Goal: Transaction & Acquisition: Subscribe to service/newsletter

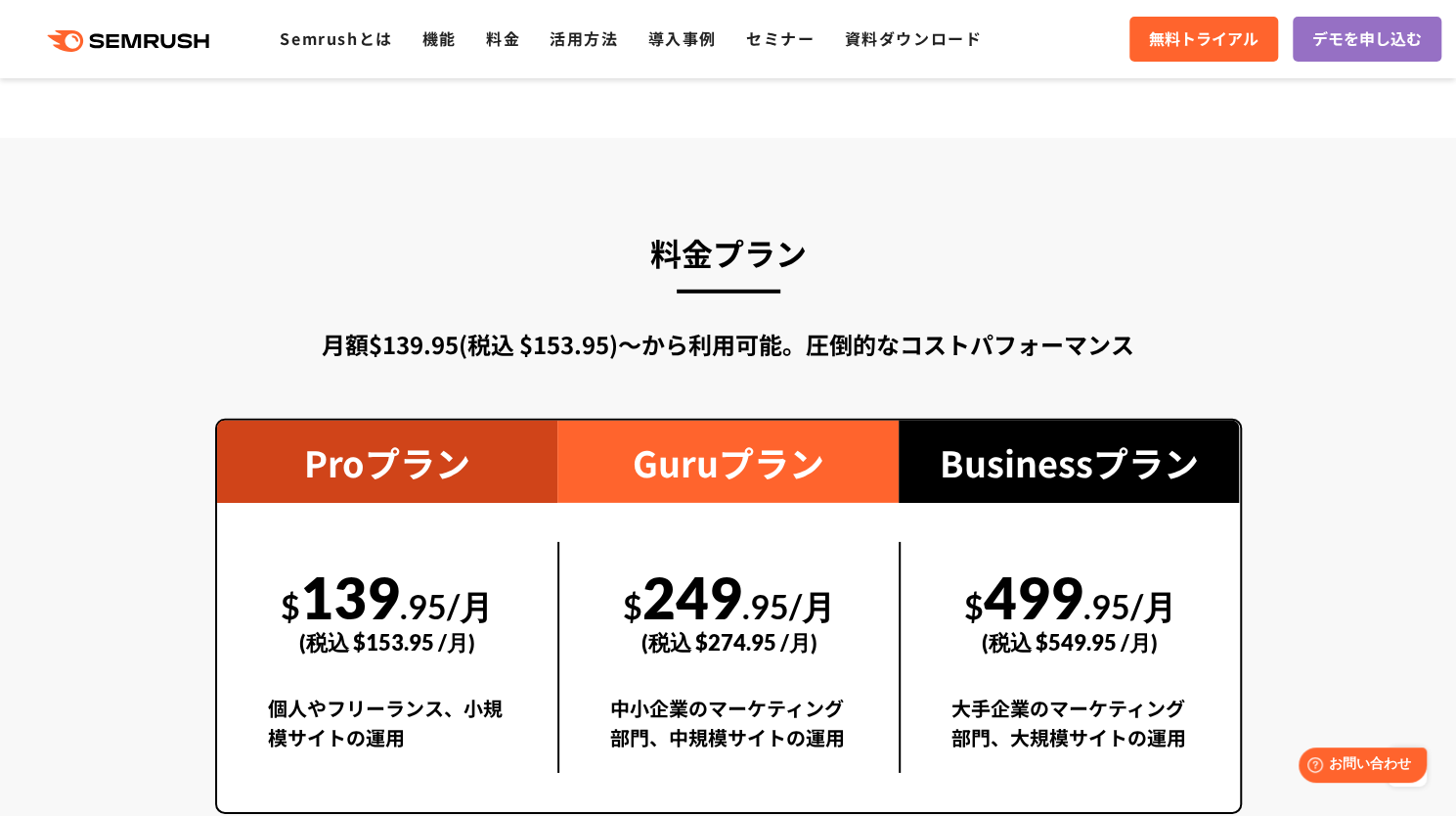
scroll to position [4109, 0]
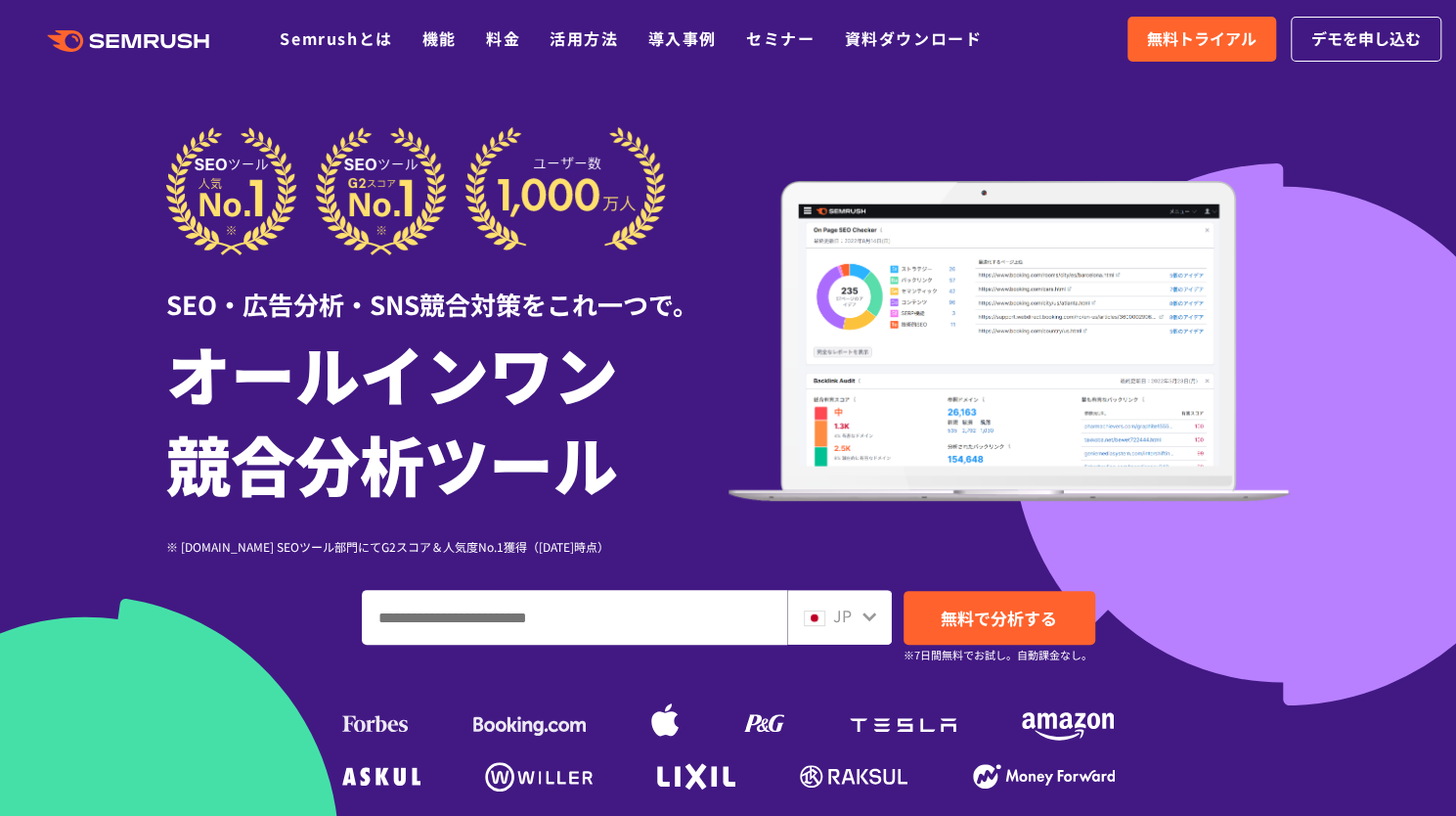
drag, startPoint x: 824, startPoint y: 3, endPoint x: 412, endPoint y: 82, distance: 419.5
click at [412, 82] on div at bounding box center [728, 545] width 1456 height 1091
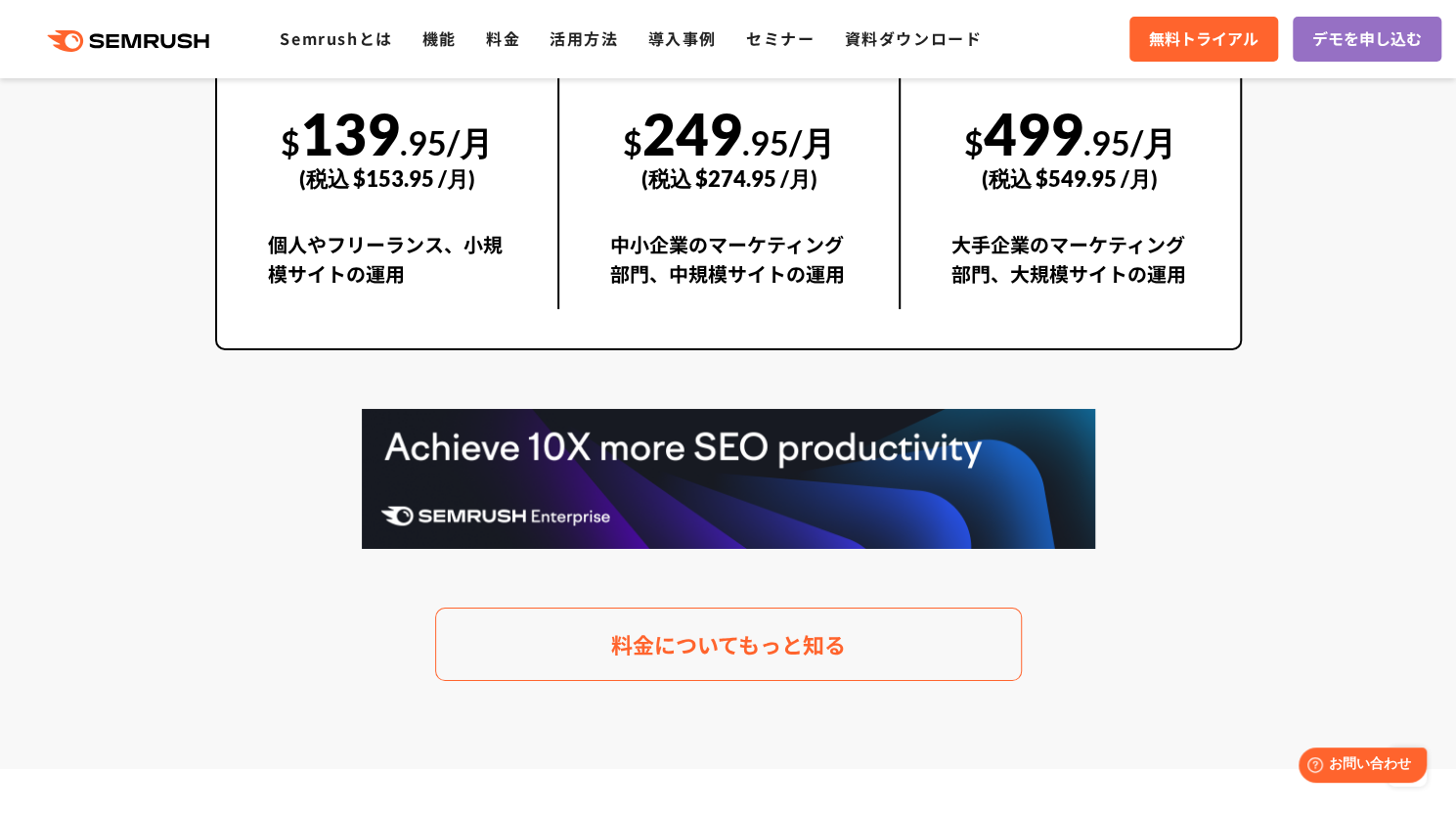
scroll to position [3301, 0]
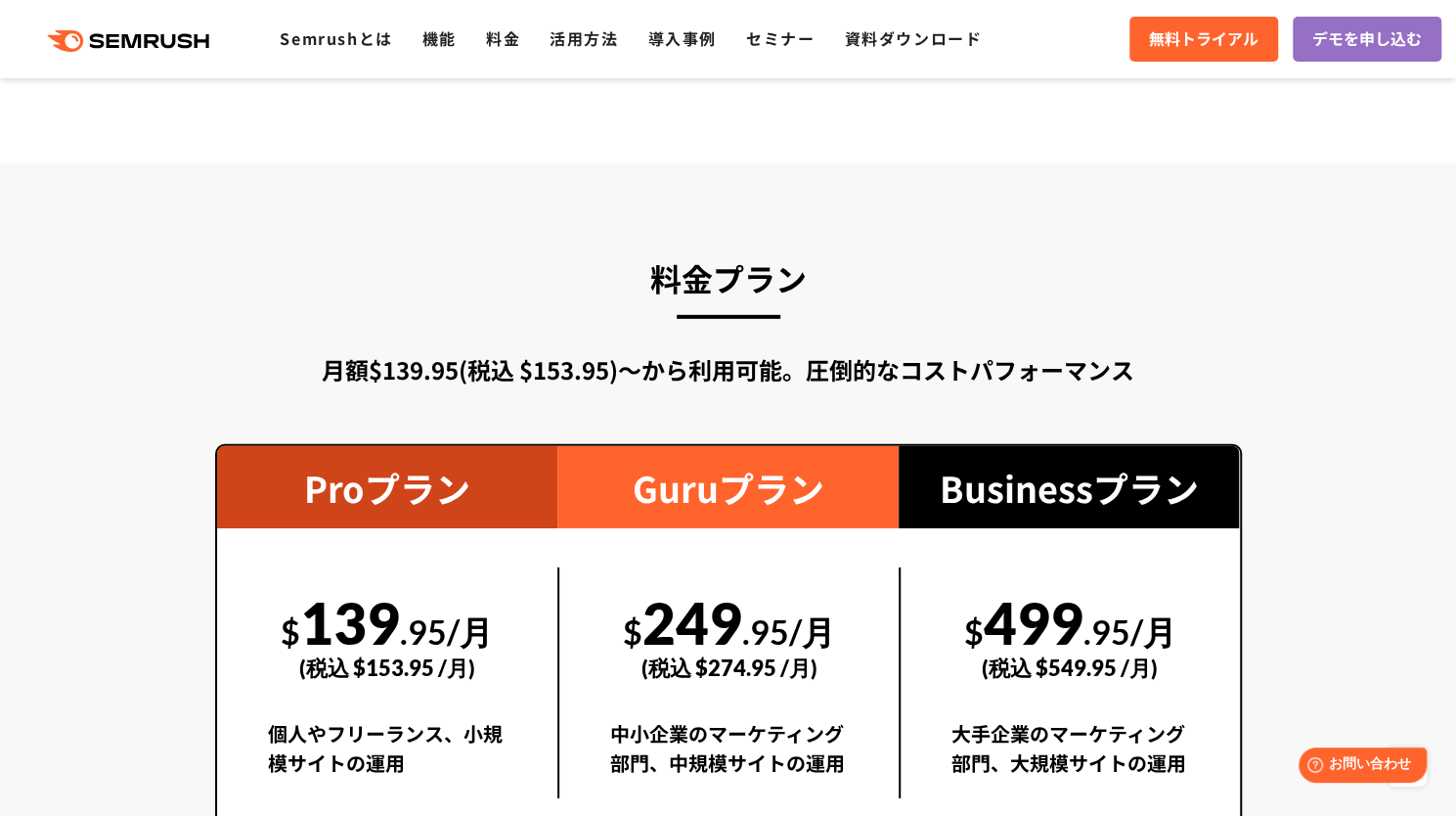
click at [861, 201] on section "料金プラン 月額$139.95(税込 $153.95)〜から利用可能。圧倒的なコストパフォーマンス Proプラン $ 139 .95/月 (税込 $153.9…" at bounding box center [728, 710] width 1456 height 1095
